Goal: Subscribe to service/newsletter

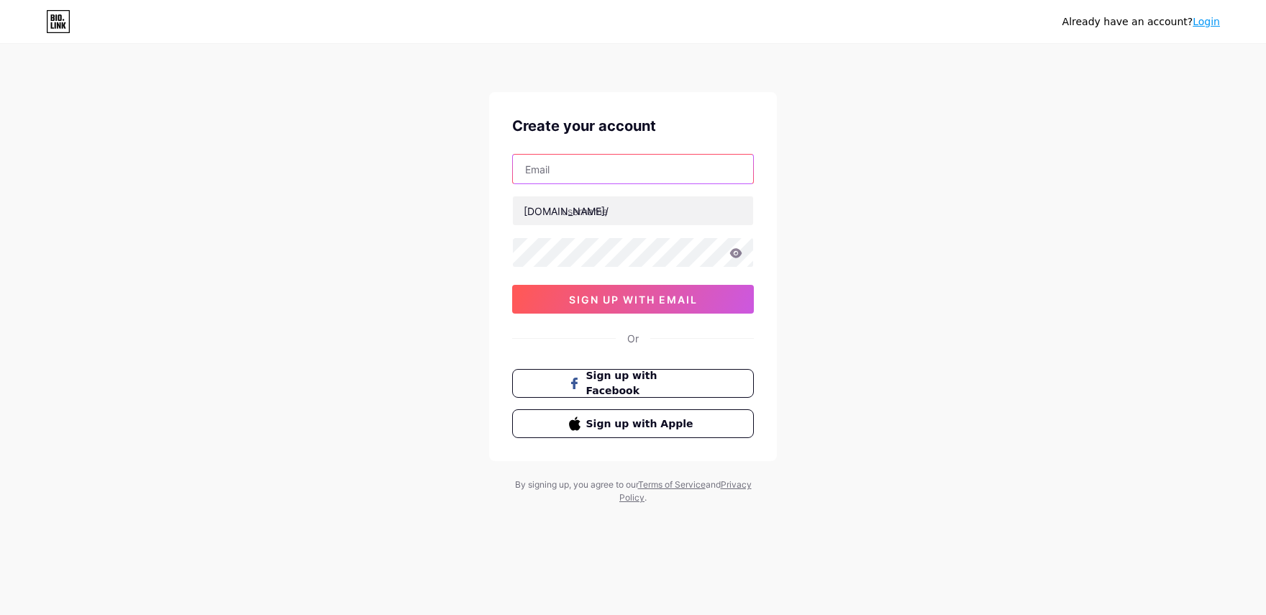
type input "[EMAIL_ADDRESS][DOMAIN_NAME]"
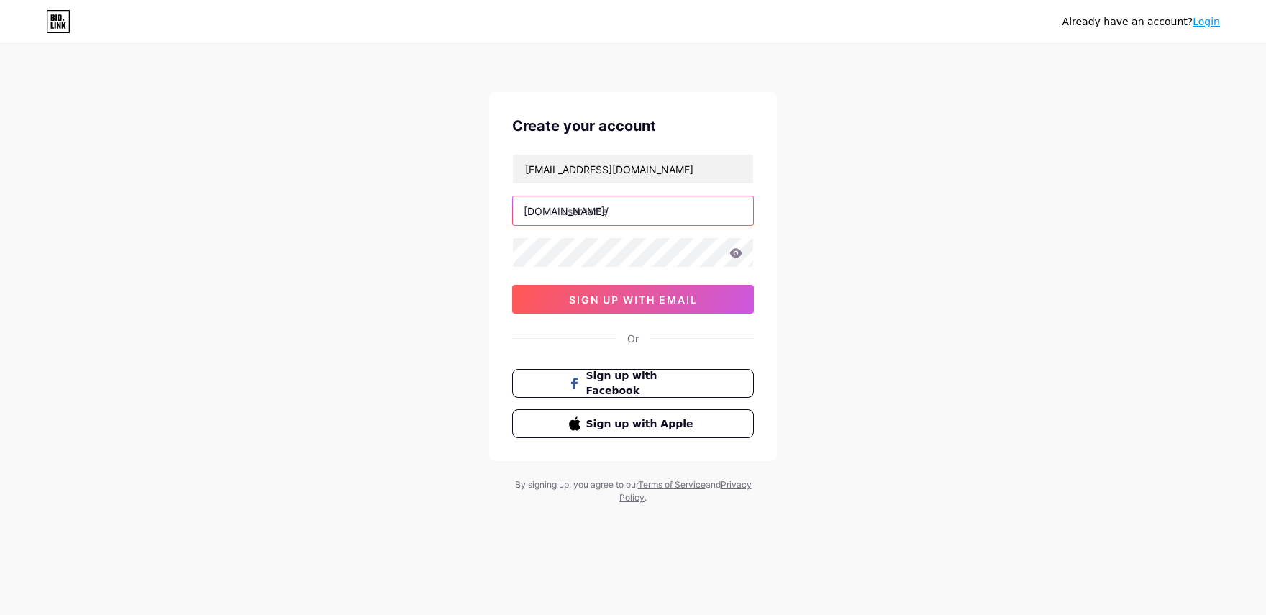
type input "purneauniversity"
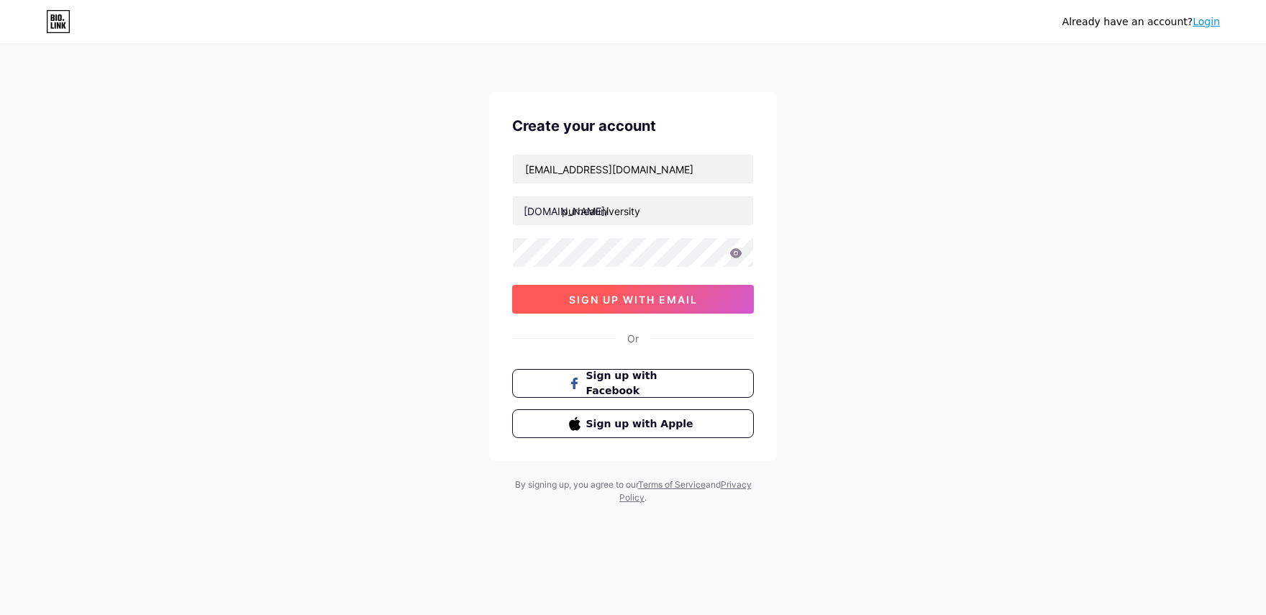
click at [611, 300] on span "sign up with email" at bounding box center [633, 299] width 129 height 12
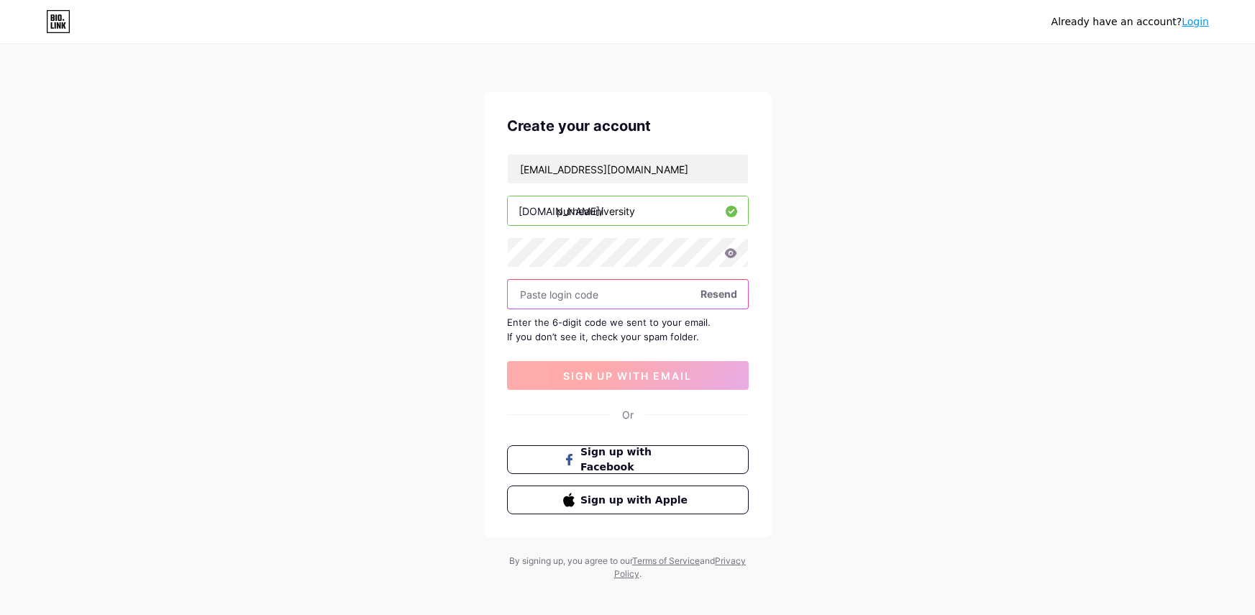
paste input "473926"
type input "473926"
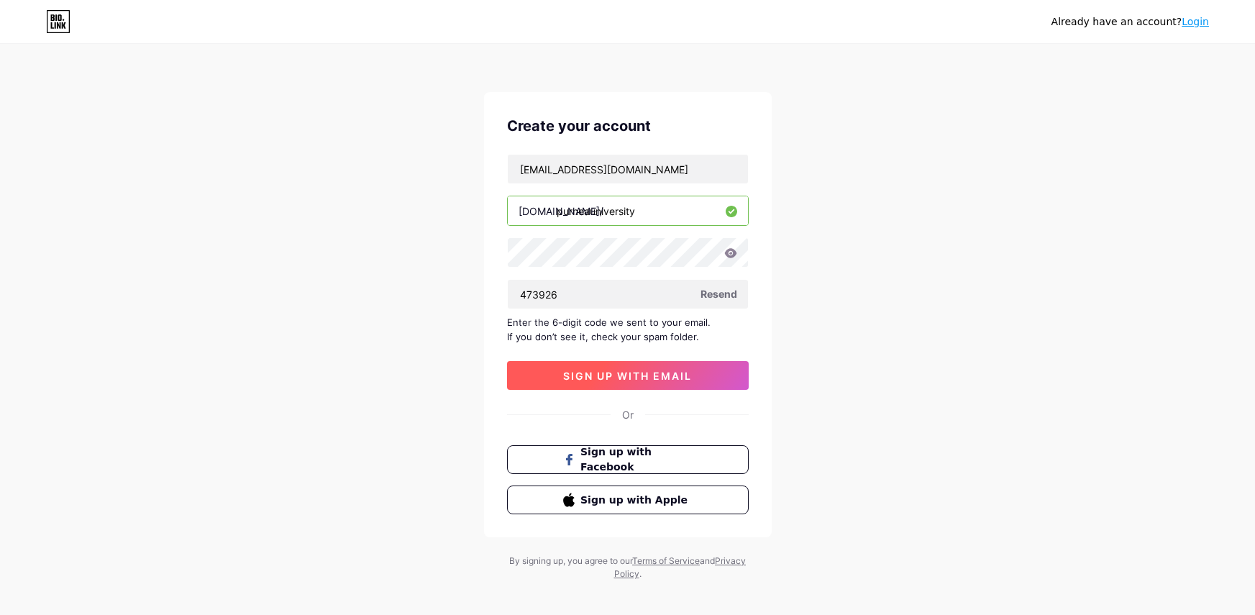
click at [598, 387] on button "sign up with email" at bounding box center [628, 375] width 242 height 29
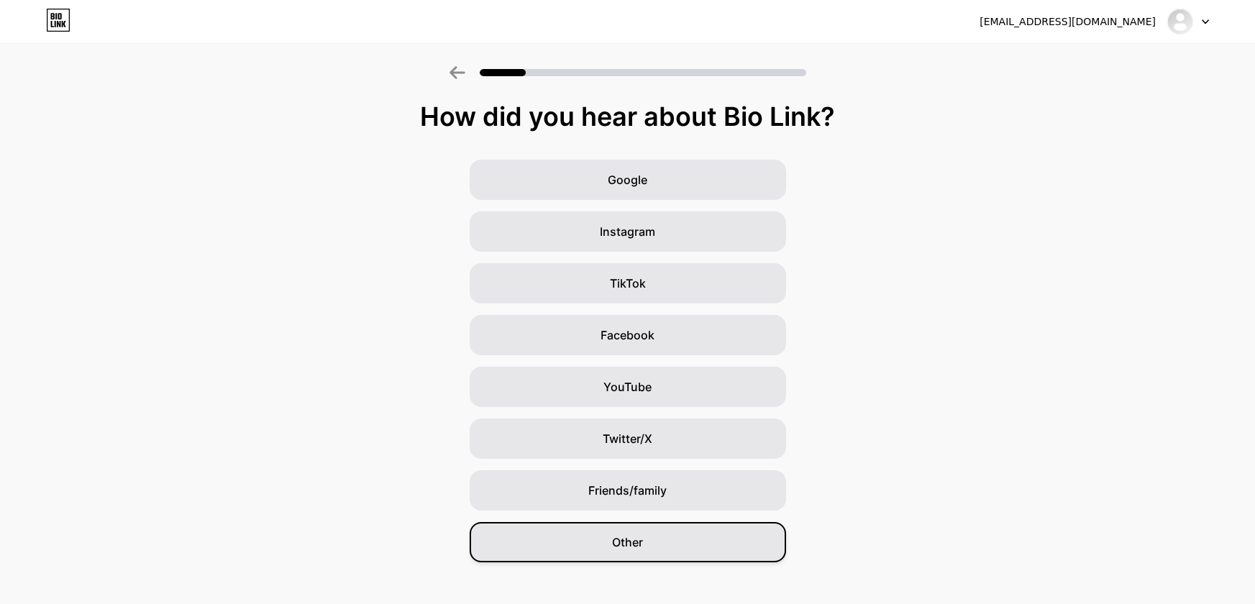
click at [654, 543] on div "Other" at bounding box center [628, 542] width 316 height 40
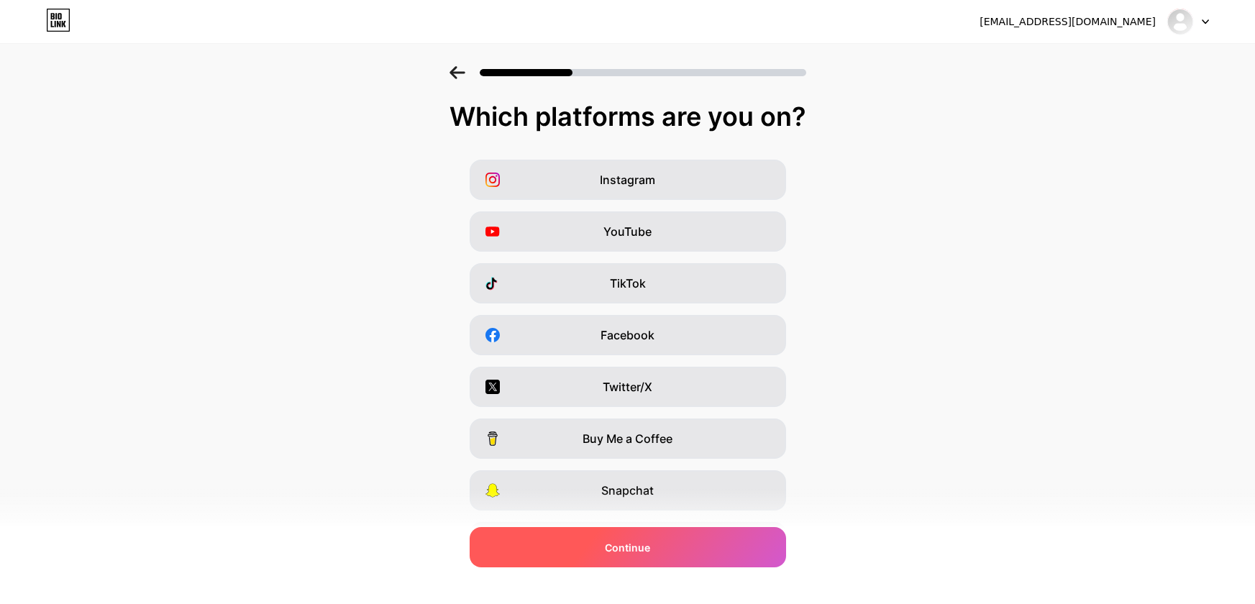
click at [670, 549] on div "Continue" at bounding box center [628, 547] width 316 height 40
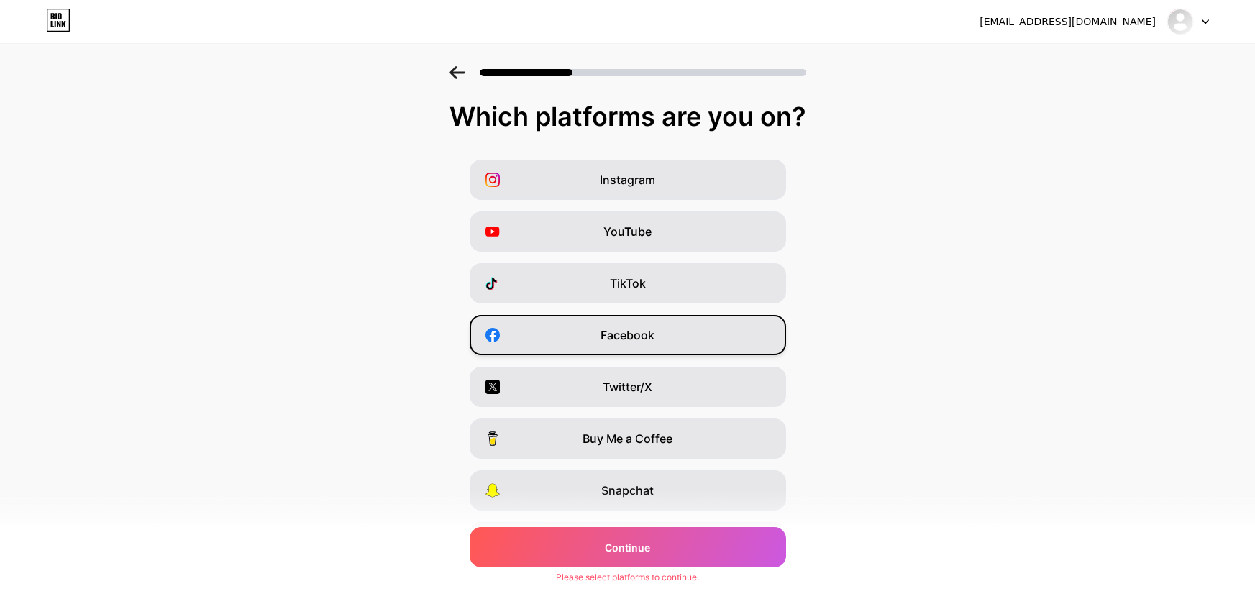
drag, startPoint x: 653, startPoint y: 183, endPoint x: 628, endPoint y: 336, distance: 154.5
click at [655, 187] on span "Instagram" at bounding box center [627, 179] width 55 height 17
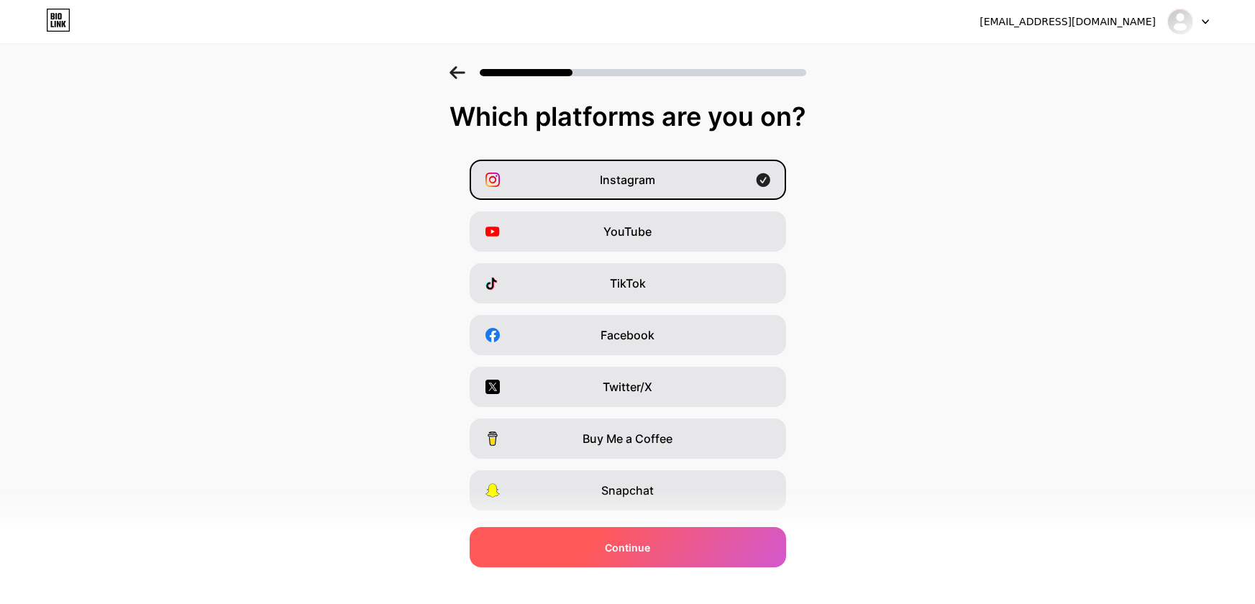
click at [682, 552] on div "Continue" at bounding box center [628, 547] width 316 height 40
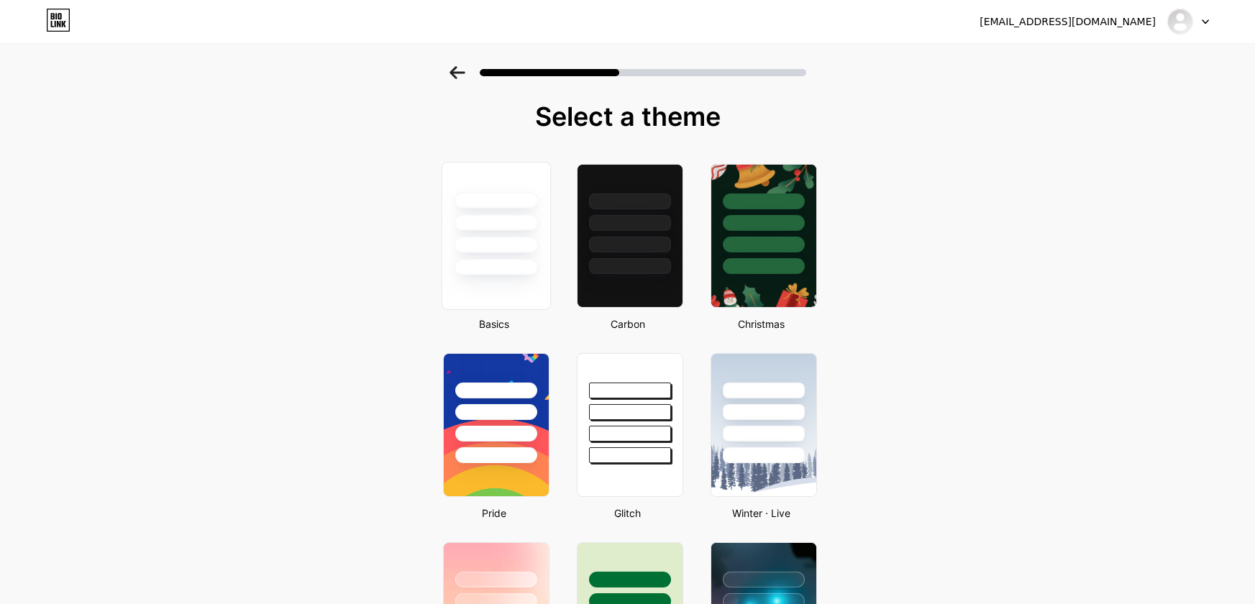
click at [475, 245] on div at bounding box center [496, 245] width 84 height 17
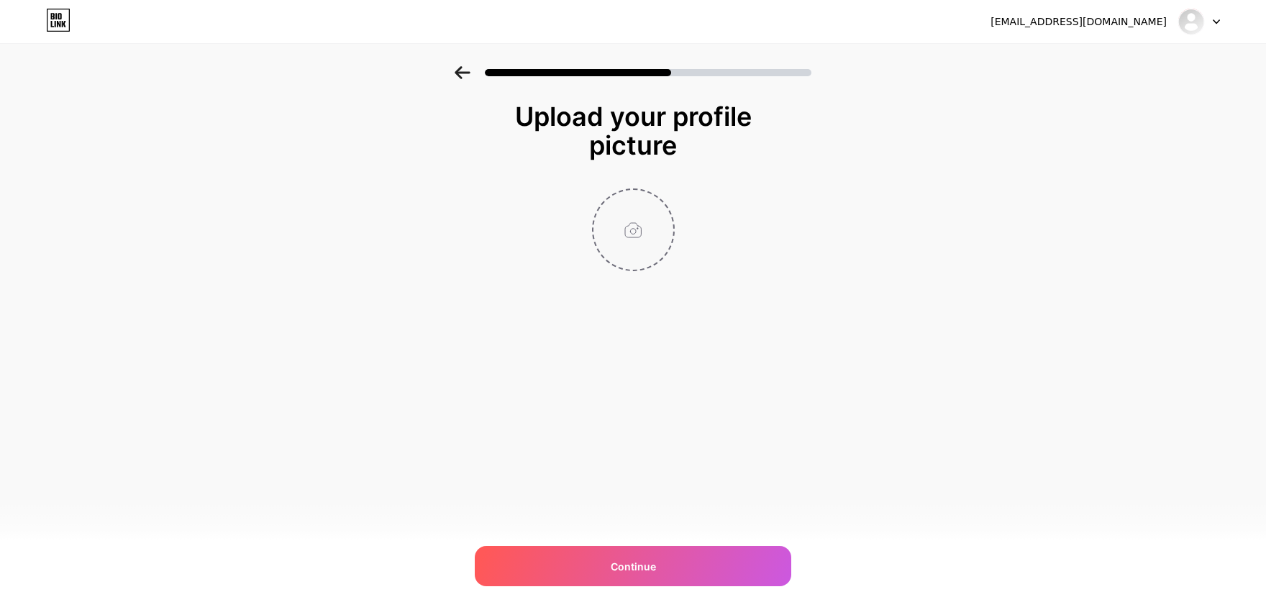
click at [617, 227] on input "file" at bounding box center [633, 230] width 80 height 80
type input "C:\fakepath\Logo_41_500x500 (1).jpg"
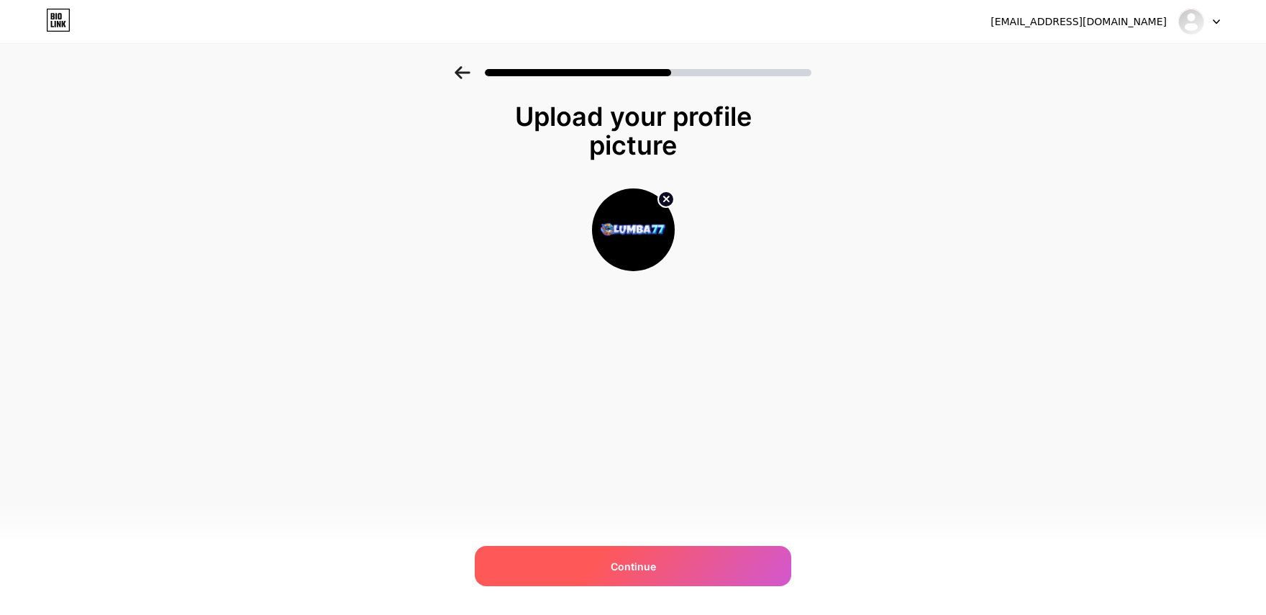
click at [602, 576] on div "Continue" at bounding box center [633, 566] width 316 height 40
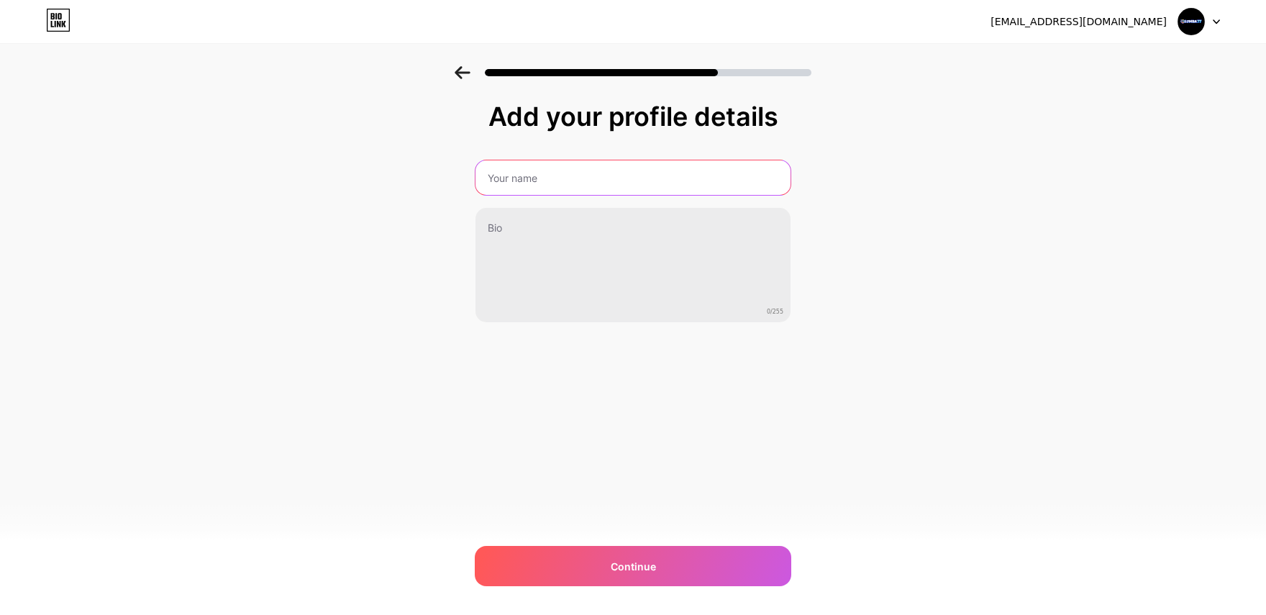
type input "Purnea University"
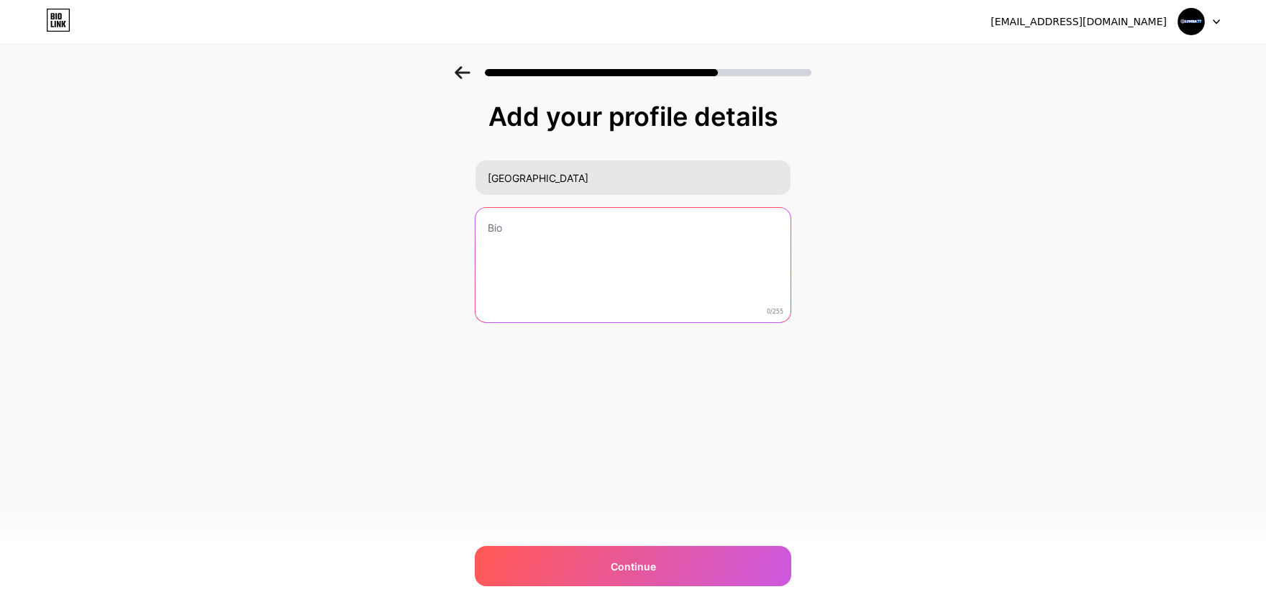
type textarea "LUMBA77: Kreativitas Tanpa Batas di Purnea University Festival."
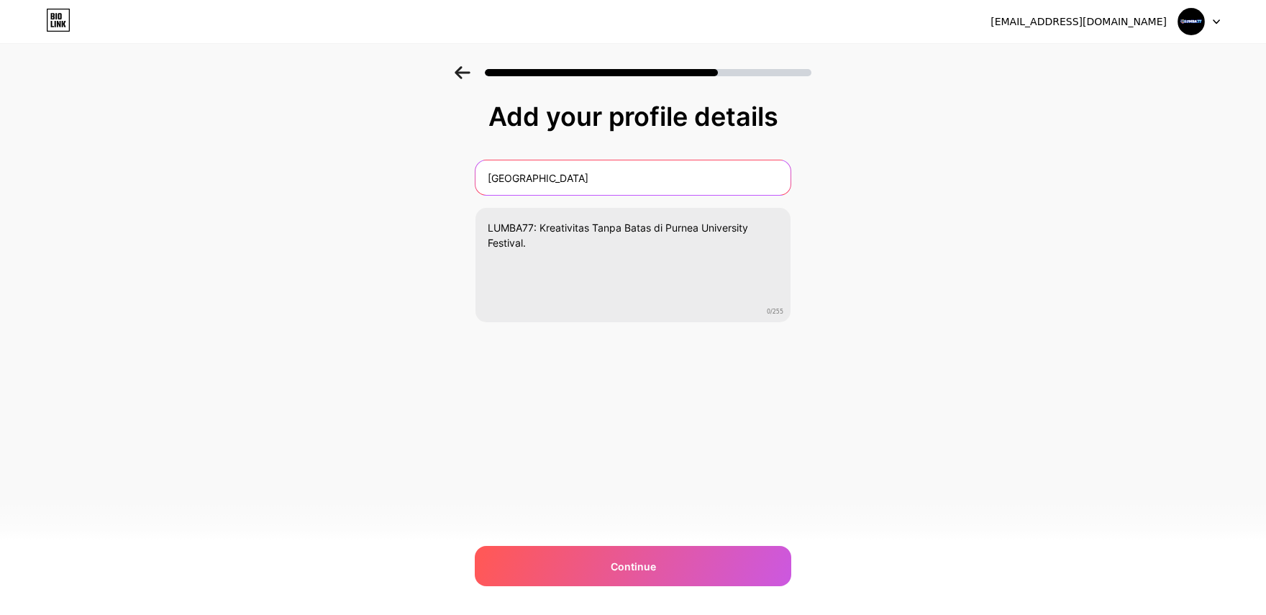
click at [595, 183] on input "Purnea University" at bounding box center [632, 177] width 315 height 35
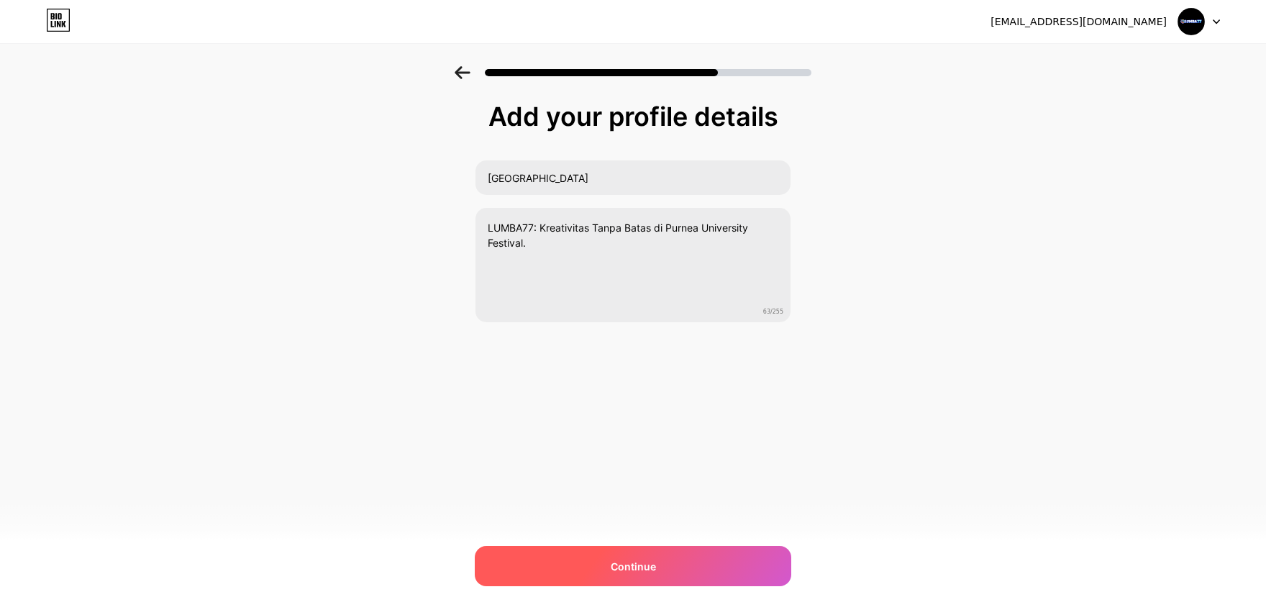
click at [688, 564] on div "Continue" at bounding box center [633, 566] width 316 height 40
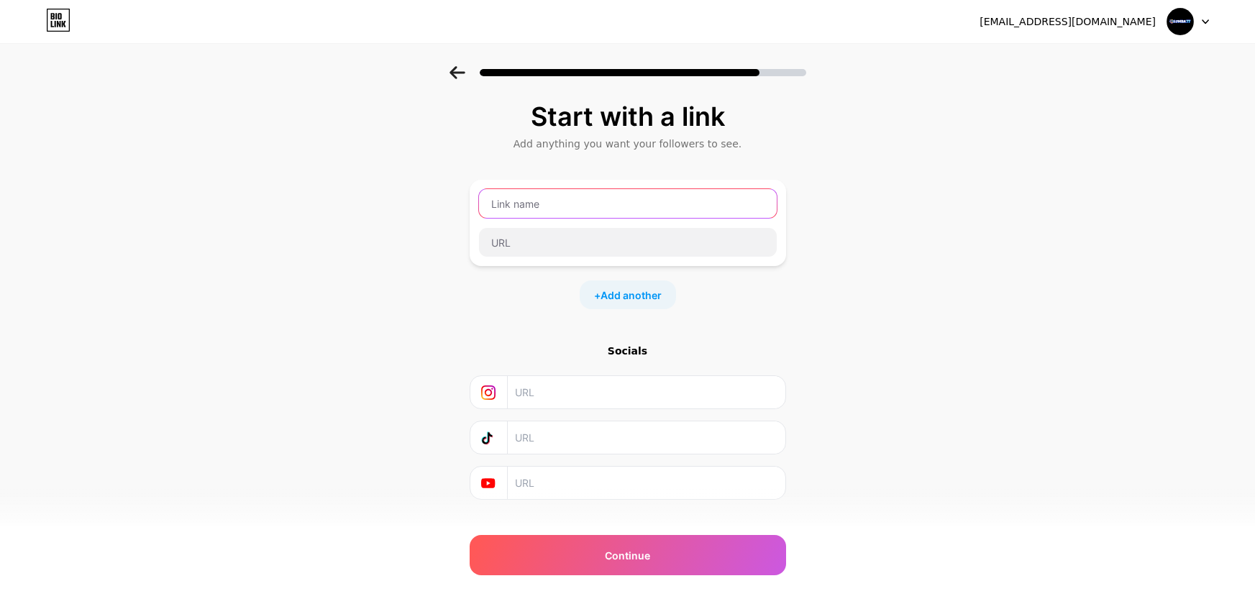
click at [536, 212] on input "text" at bounding box center [628, 203] width 298 height 29
paste input "https://purneauniversity.org/"
type input "https://purneauniversity.org/"
click at [550, 238] on input "text" at bounding box center [628, 242] width 298 height 29
paste input "https://purneauniversity.org/"
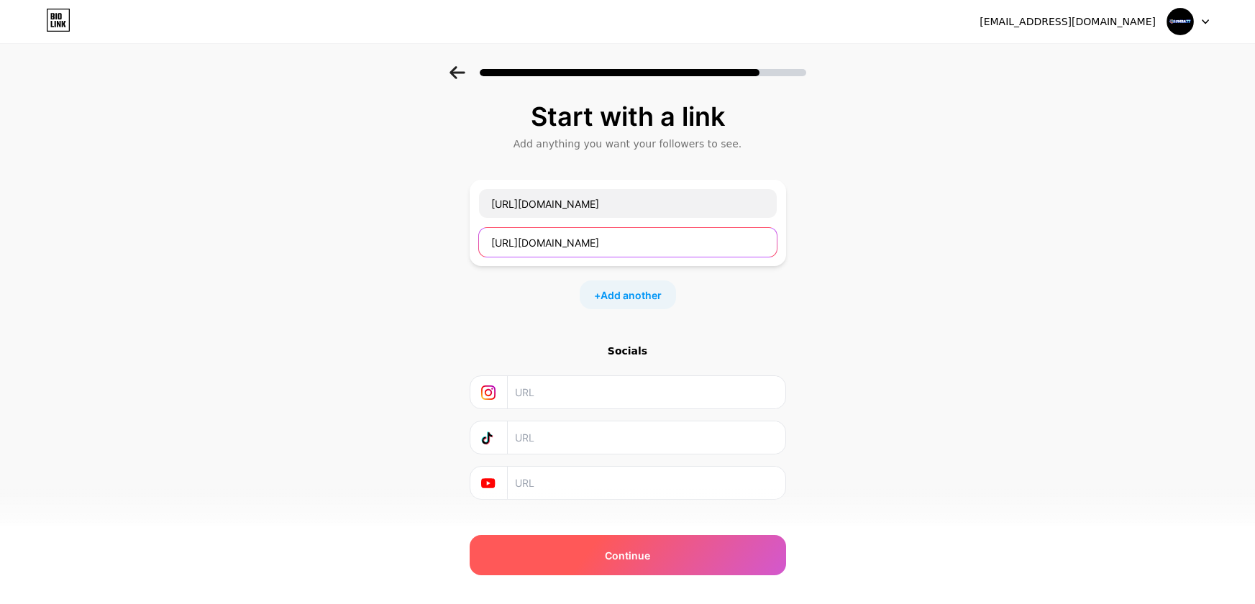
type input "https://purneauniversity.org/"
click at [701, 553] on div "Continue" at bounding box center [628, 555] width 316 height 40
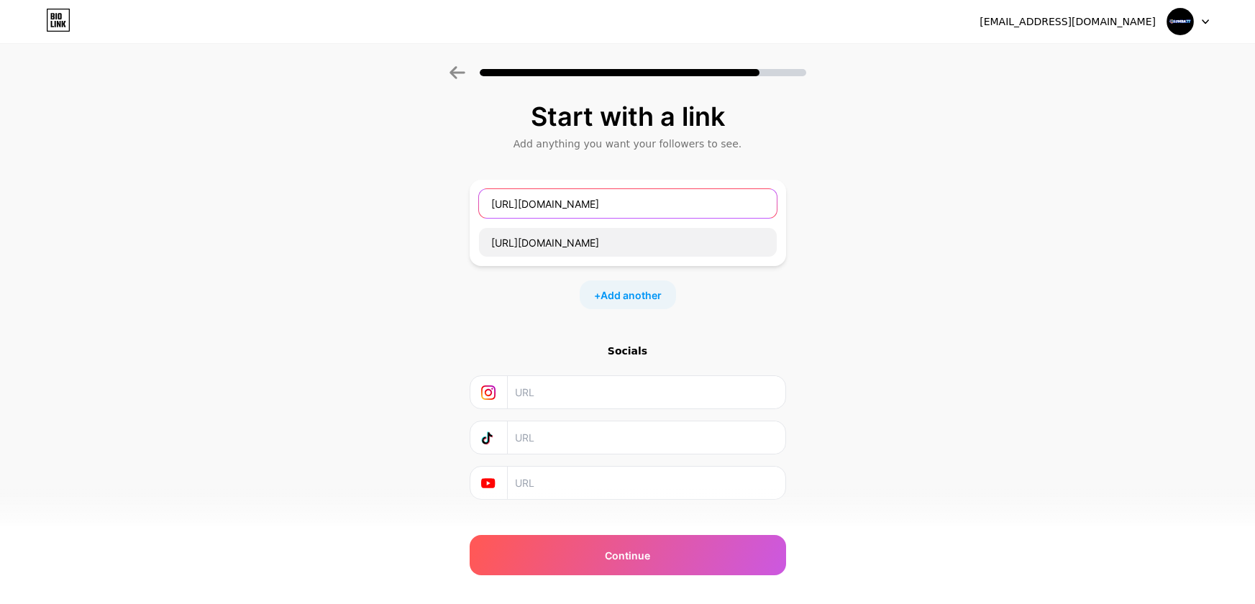
click at [687, 200] on input "https://purneauniversity.org/" at bounding box center [628, 203] width 298 height 29
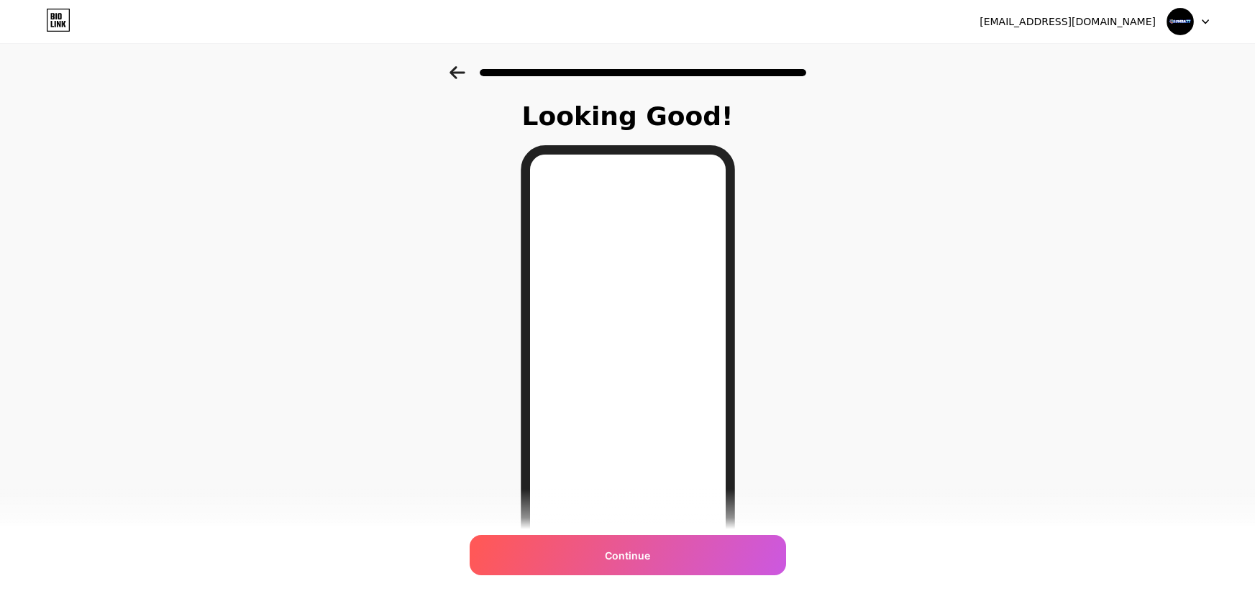
click at [465, 68] on icon at bounding box center [457, 72] width 16 height 13
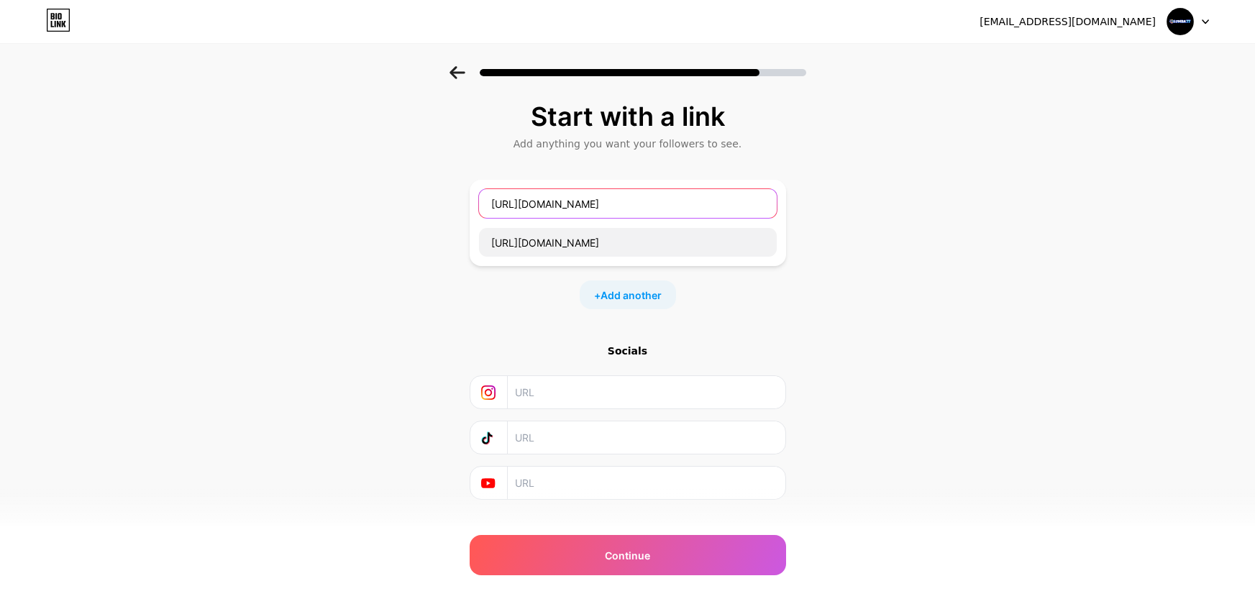
drag, startPoint x: 678, startPoint y: 205, endPoint x: 270, endPoint y: 219, distance: 408.7
click at [270, 219] on div "Start with a link Add anything you want your followers to see. https://purneaun…" at bounding box center [627, 319] width 1255 height 506
paste input "LUMBA77"
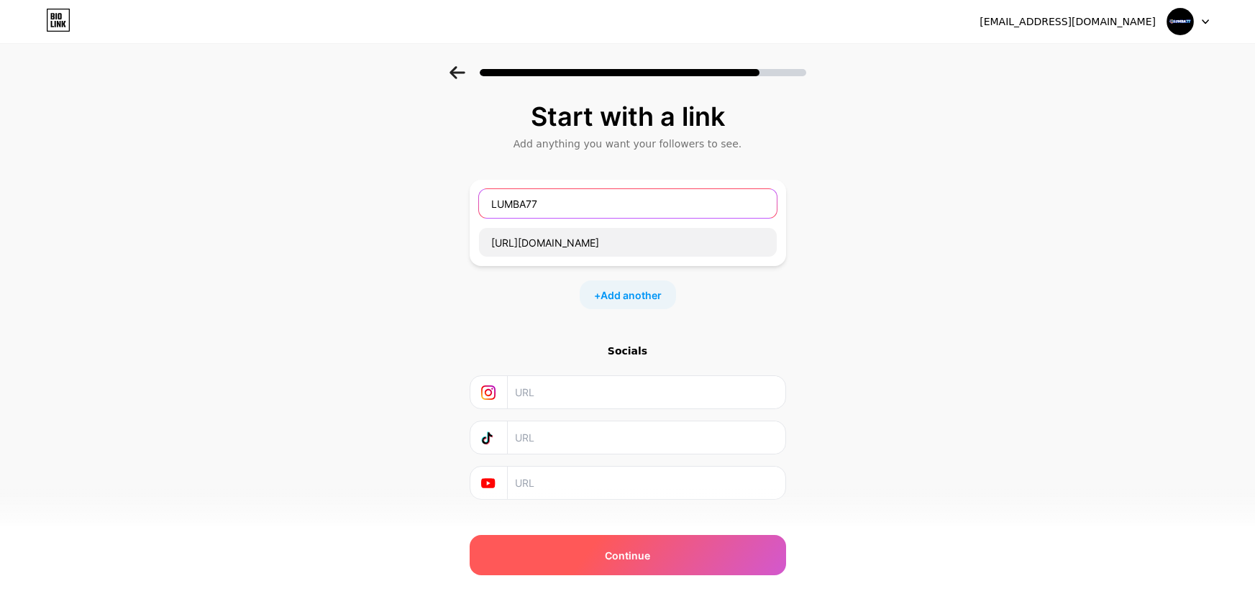
type input "LUMBA77"
click at [652, 567] on div "Continue" at bounding box center [628, 555] width 316 height 40
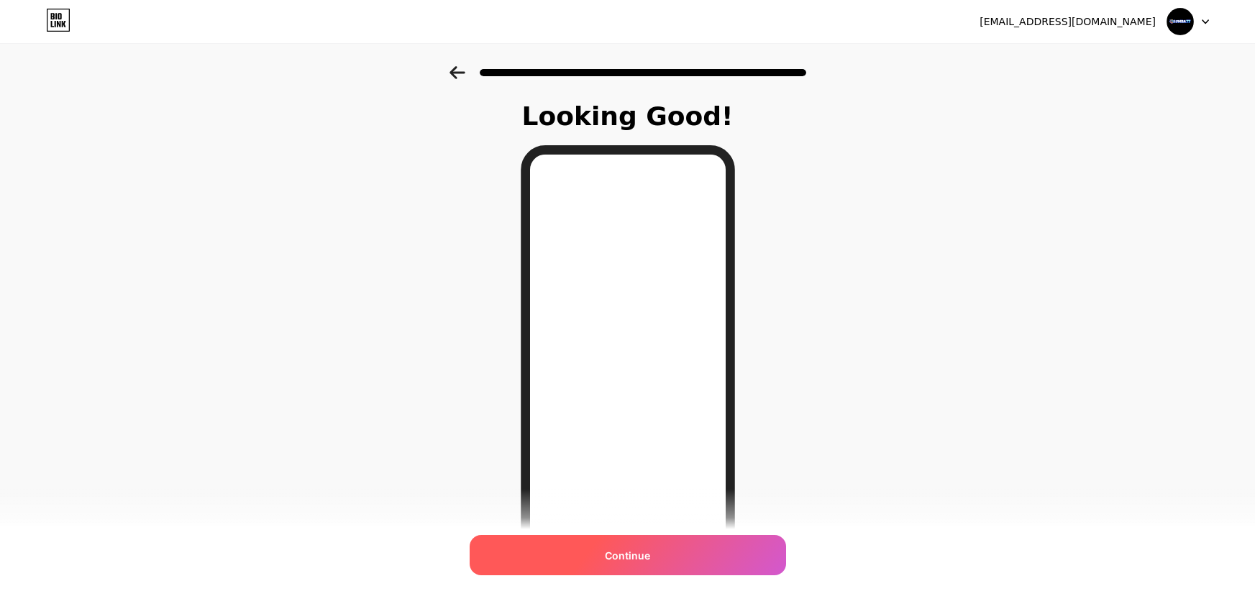
click at [654, 566] on div "Continue" at bounding box center [628, 555] width 316 height 40
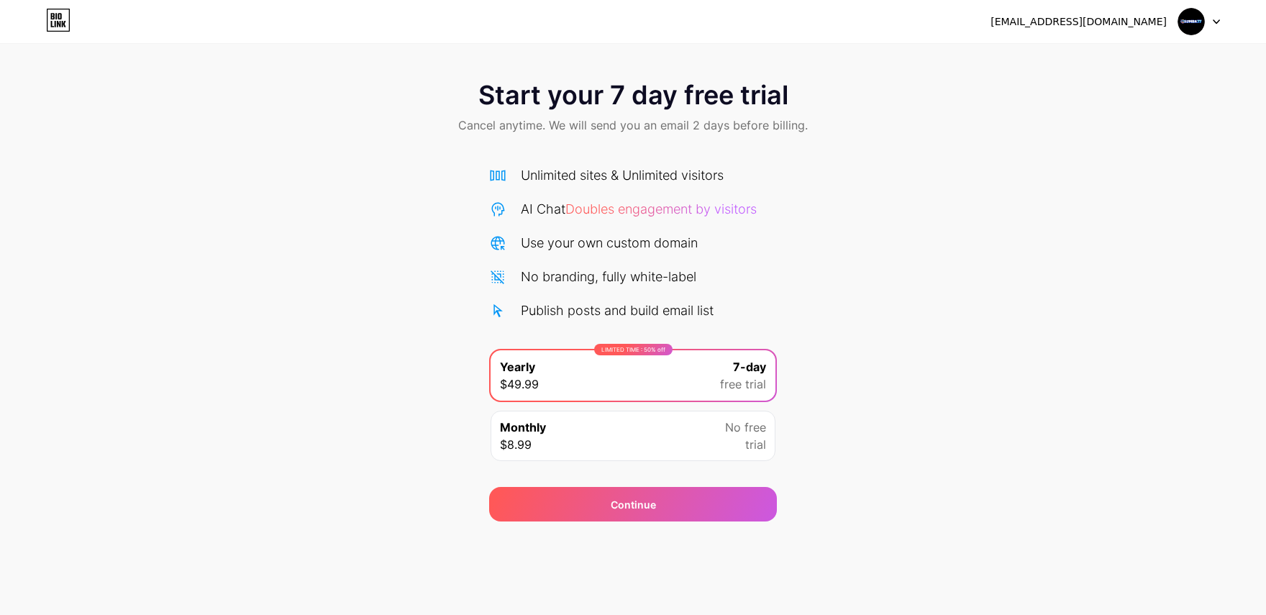
click at [1195, 27] on img at bounding box center [1190, 21] width 27 height 27
click at [60, 28] on icon at bounding box center [58, 20] width 24 height 23
click at [640, 436] on div "Monthly $8.99 No free trial" at bounding box center [632, 436] width 285 height 50
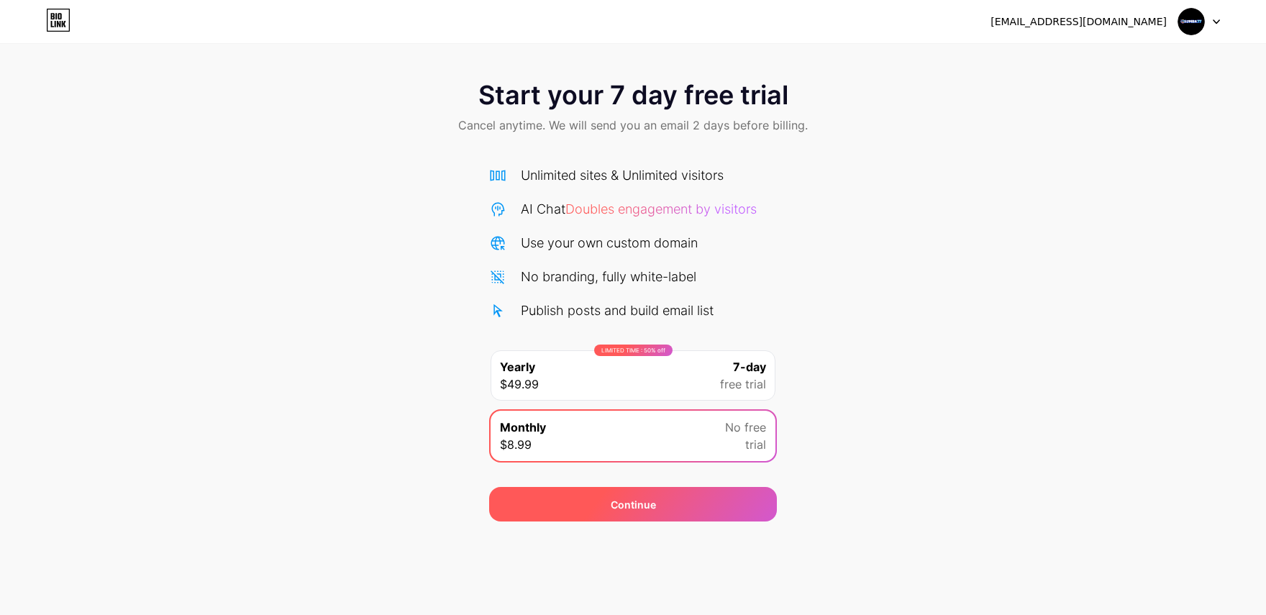
click at [638, 508] on span "Continue" at bounding box center [633, 504] width 45 height 15
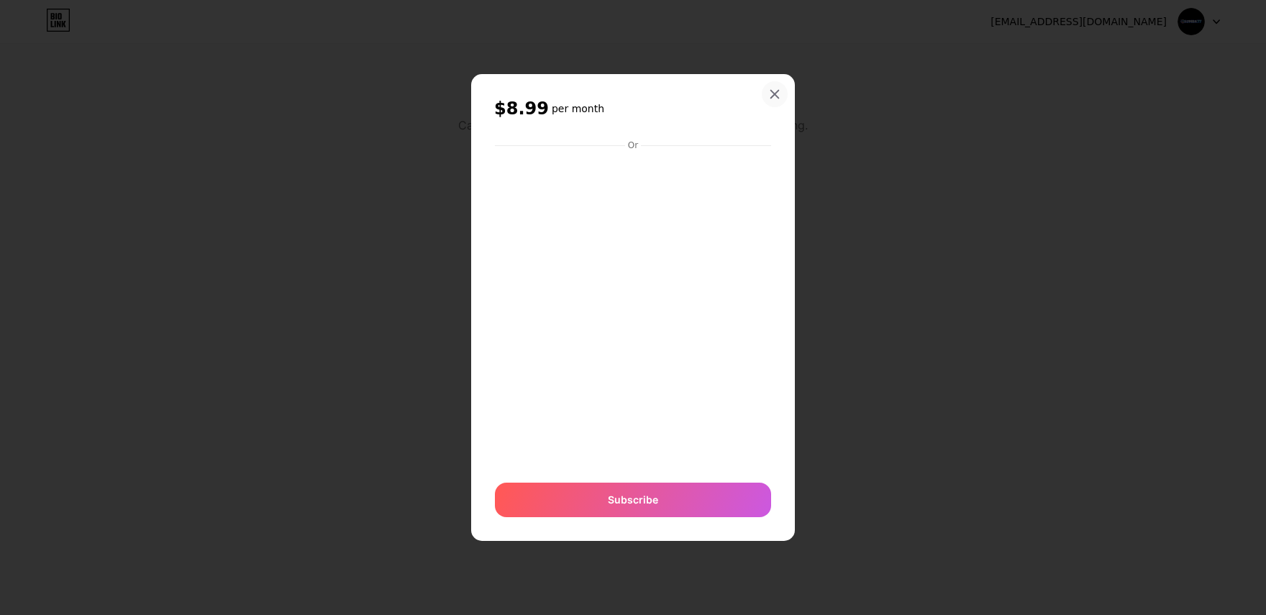
click at [775, 86] on div at bounding box center [775, 94] width 26 height 26
